Goal: Check status: Check status

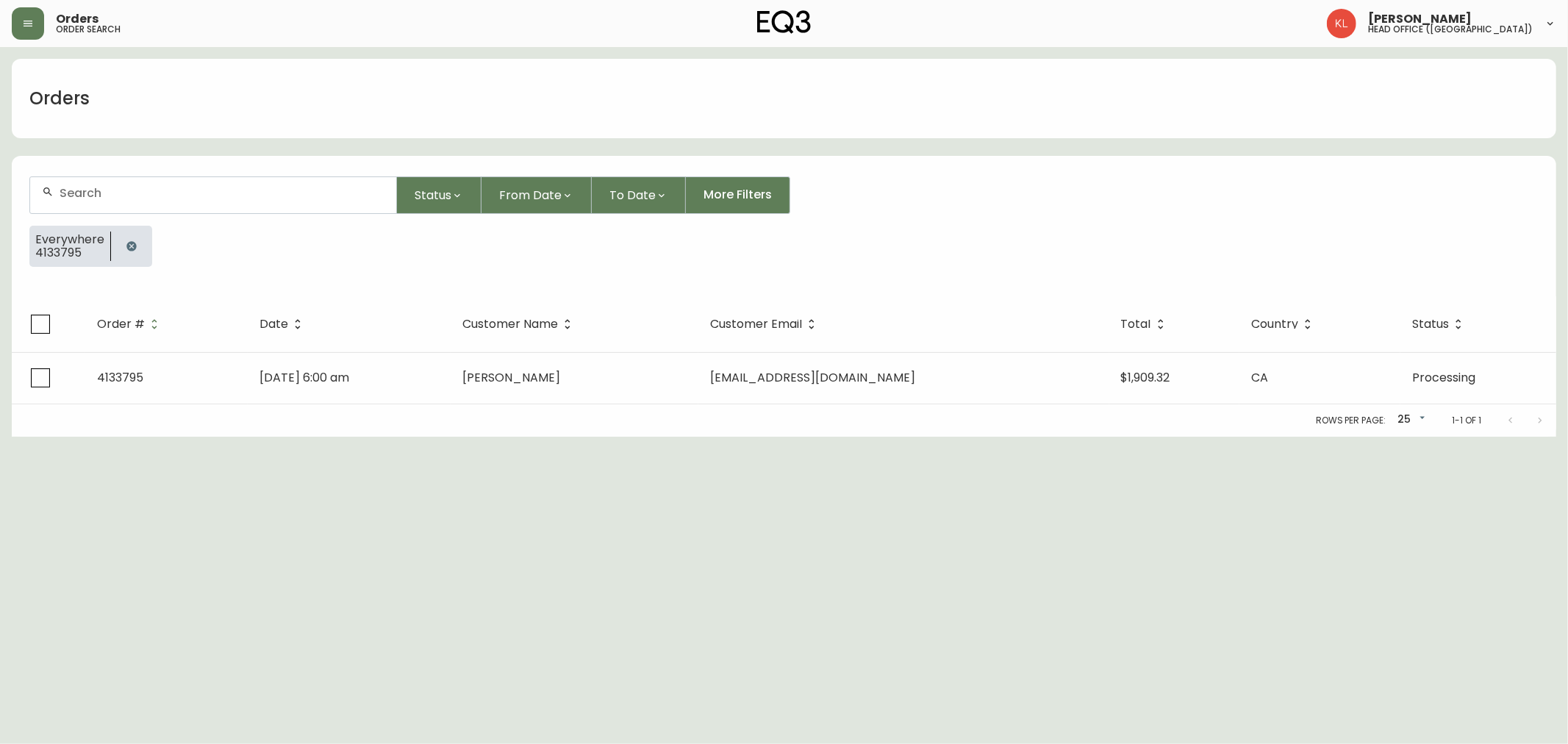
click at [122, 253] on button "button" at bounding box center [132, 247] width 30 height 30
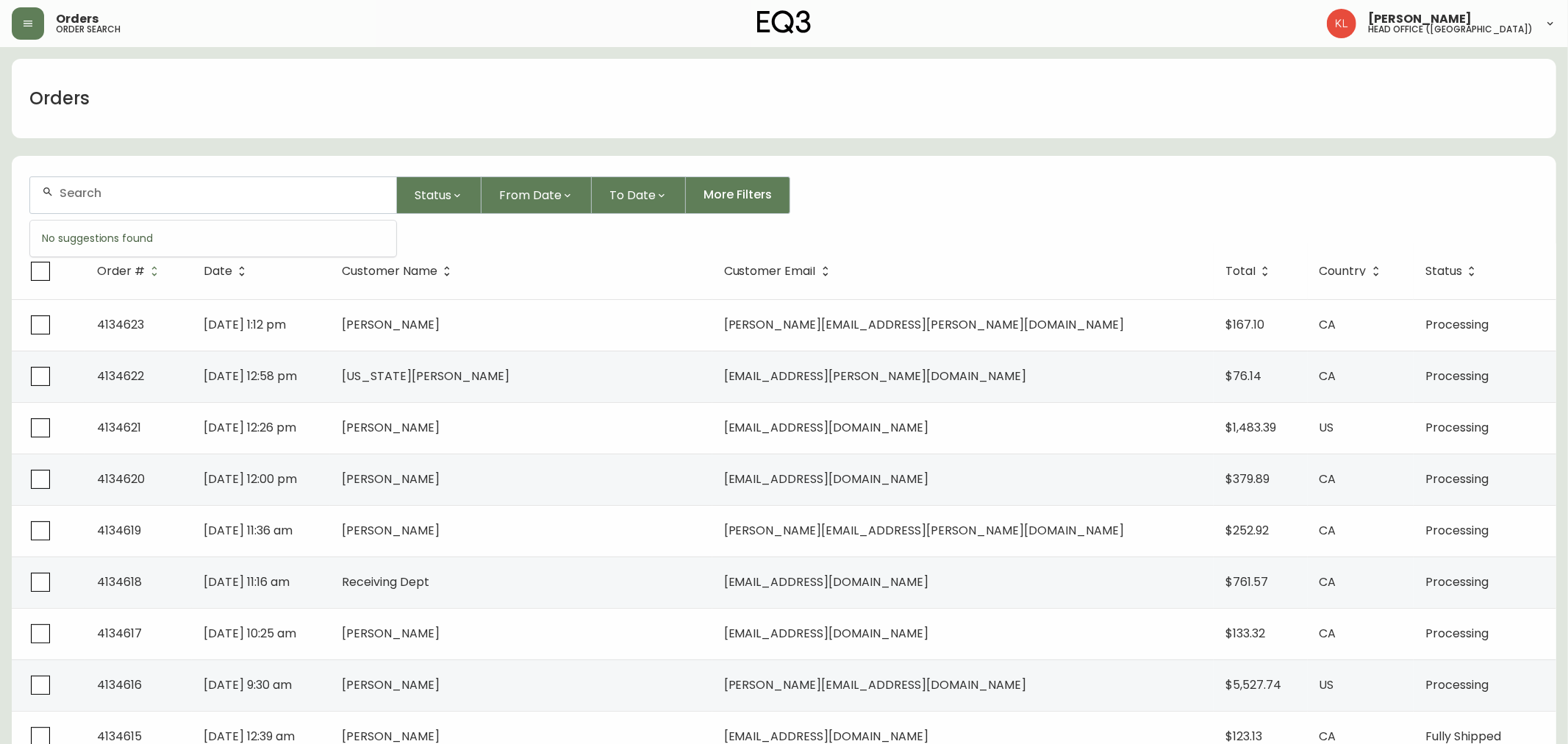
click at [114, 195] on input "text" at bounding box center [221, 193] width 324 height 14
paste input "4133069"
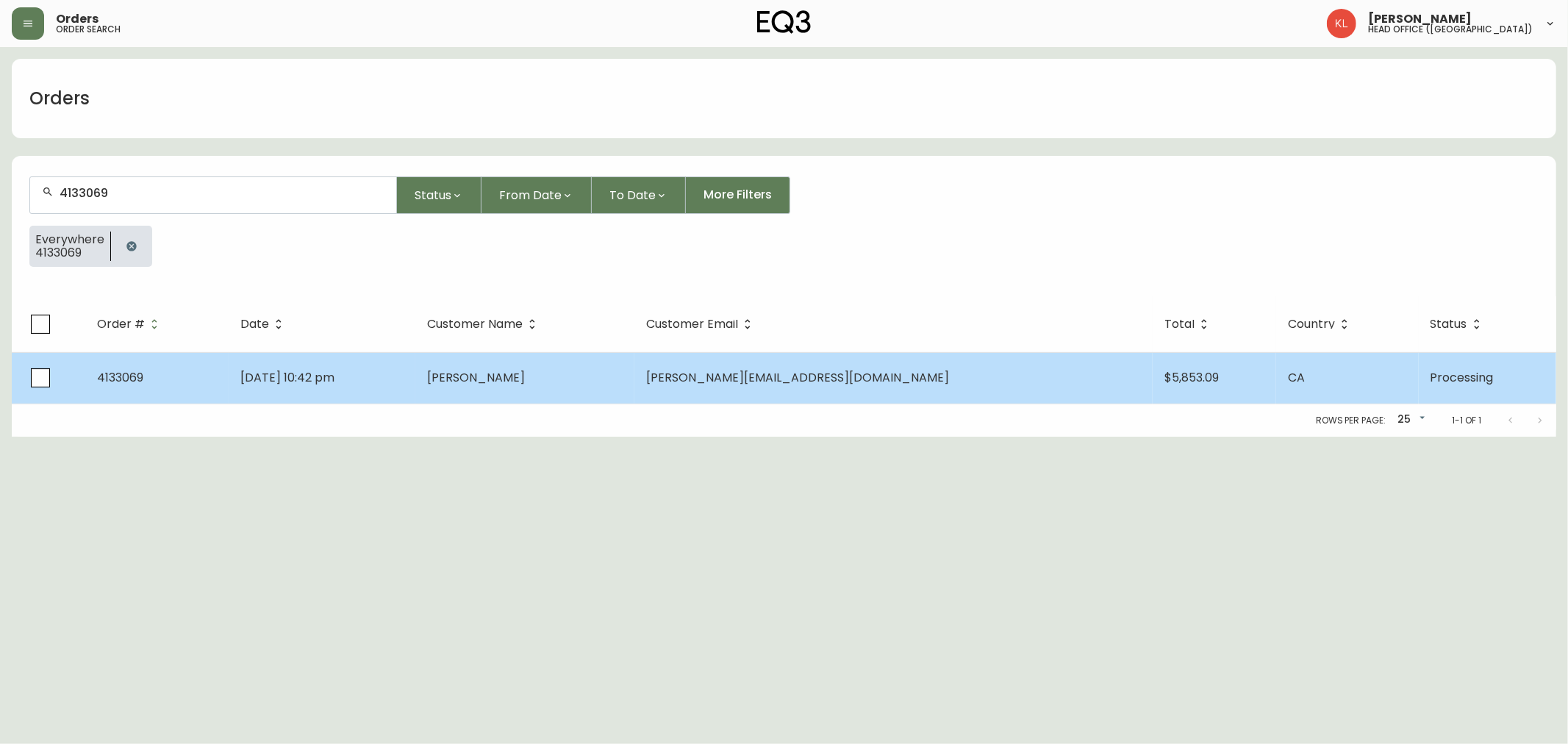
type input "4133069"
click at [251, 369] on td "[DATE] 10:42 pm" at bounding box center [321, 378] width 186 height 51
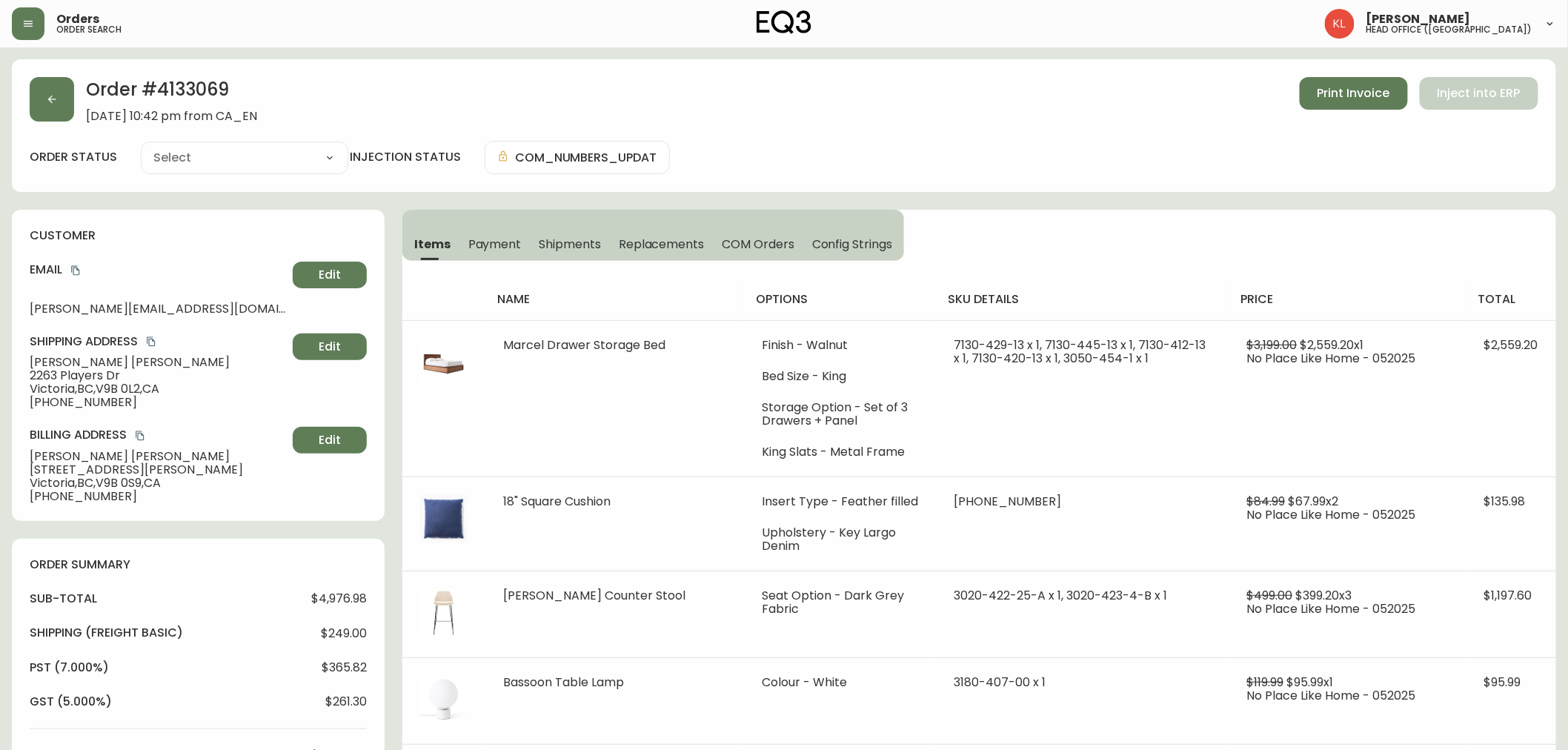
type input "Processing"
select select "PROCESSING"
